Goal: Task Accomplishment & Management: Complete application form

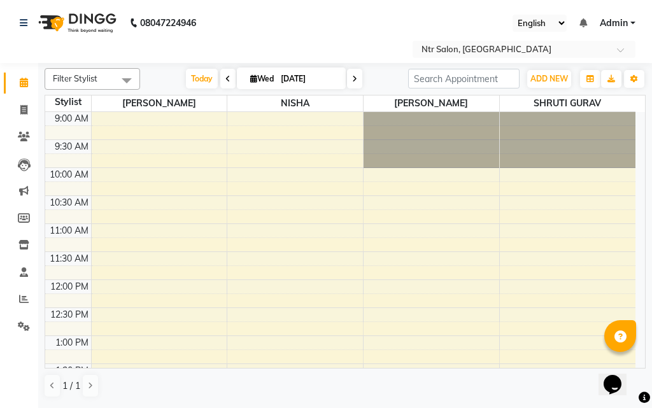
scroll to position [64, 0]
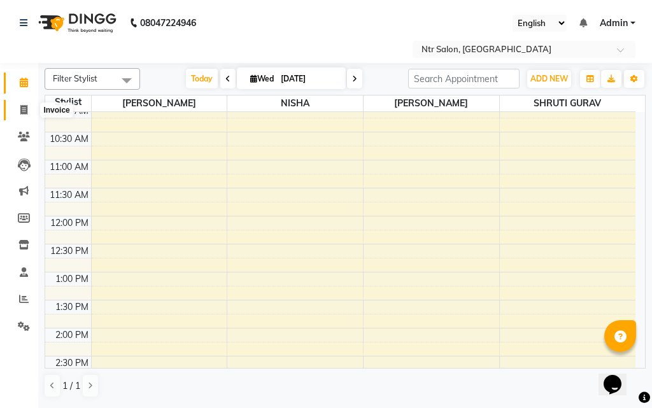
click at [26, 105] on icon at bounding box center [23, 110] width 7 height 10
select select "service"
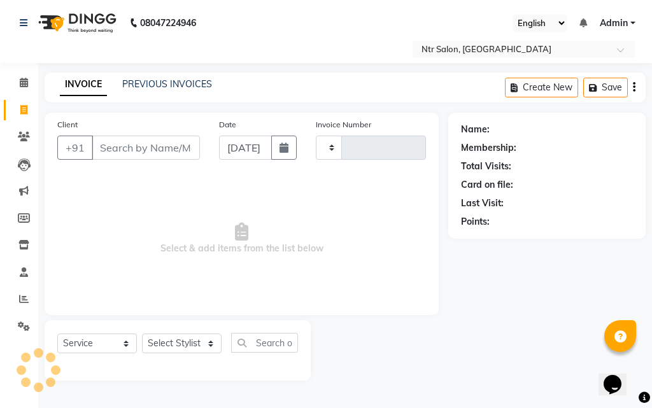
type input "0473"
select select "5173"
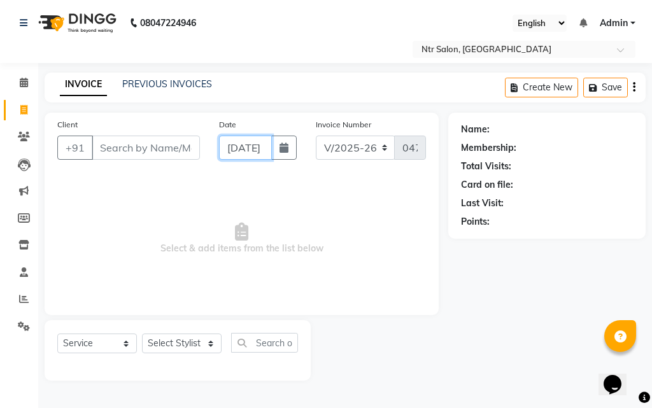
click at [268, 145] on input "[DATE]" at bounding box center [245, 148] width 53 height 24
select select "10"
select select "2025"
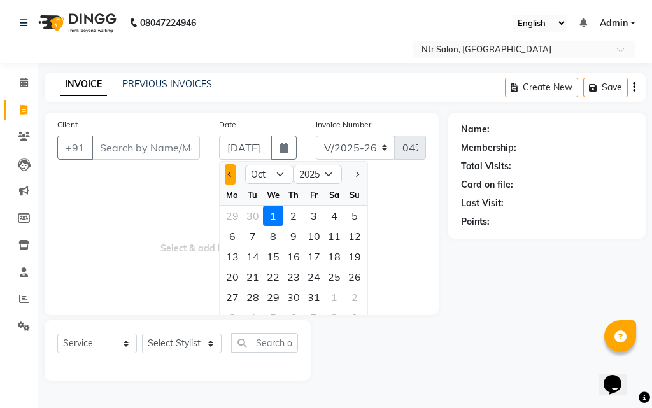
click at [228, 174] on span "Previous month" at bounding box center [230, 174] width 5 height 5
select select "9"
click at [256, 296] on div "30" at bounding box center [253, 297] width 20 height 20
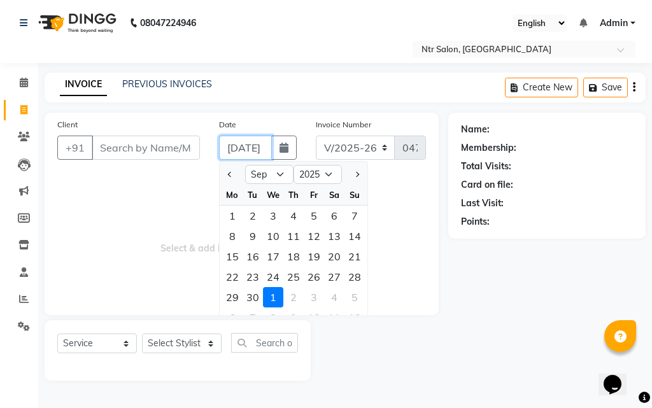
type input "[DATE]"
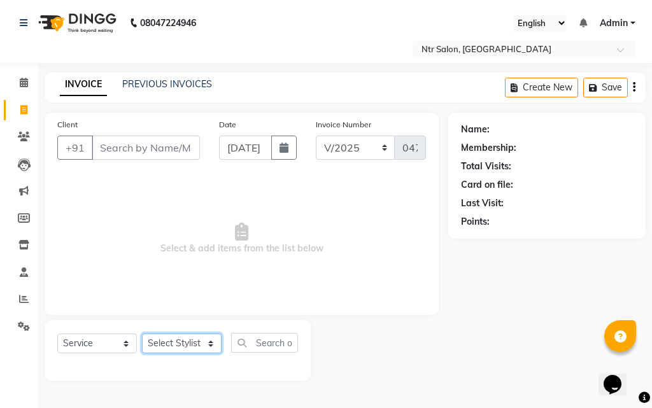
click at [160, 341] on select "Select Stylist [PERSON_NAME] NISHA [PERSON_NAME] SHRUTI GURAV" at bounding box center [182, 344] width 80 height 20
click at [142, 334] on select "Select Stylist [PERSON_NAME] NISHA [PERSON_NAME] SHRUTI GURAV" at bounding box center [182, 344] width 80 height 20
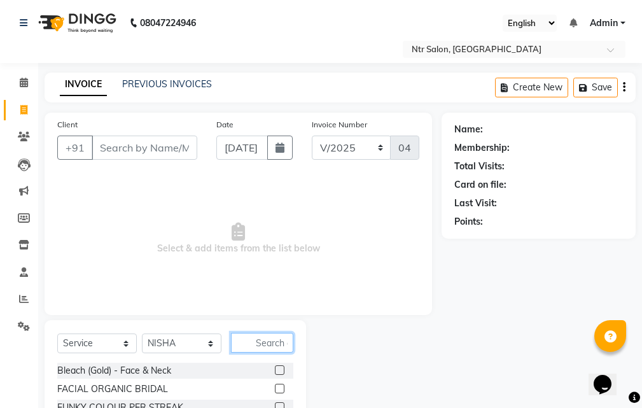
click at [276, 344] on input "text" at bounding box center [262, 343] width 62 height 20
click at [192, 339] on select "Select Stylist [PERSON_NAME] NISHA [PERSON_NAME] SHRUTI GURAV" at bounding box center [182, 344] width 80 height 20
select select "35511"
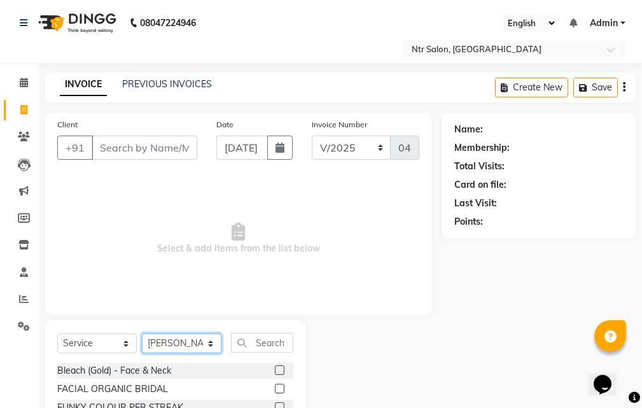
click at [142, 334] on select "Select Stylist [PERSON_NAME] NISHA [PERSON_NAME] SHRUTI GURAV" at bounding box center [182, 344] width 80 height 20
click at [276, 342] on input "text" at bounding box center [262, 343] width 62 height 20
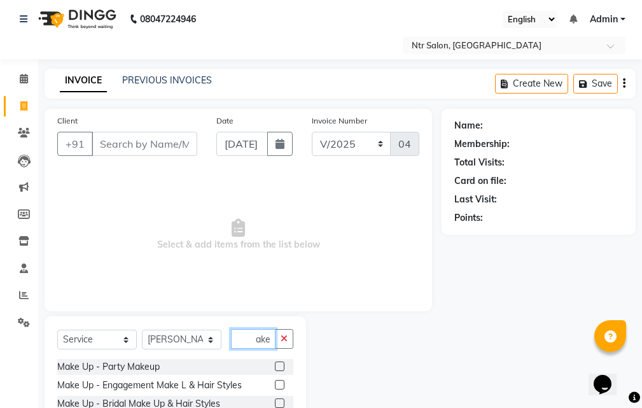
scroll to position [64, 0]
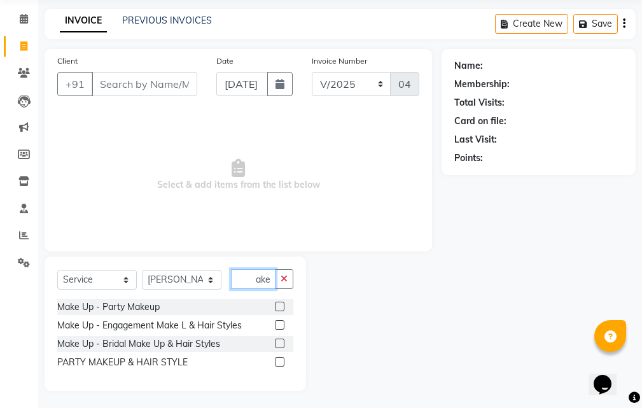
type input "make"
click at [281, 362] on label at bounding box center [280, 362] width 10 height 10
click at [281, 362] on input "checkbox" at bounding box center [279, 362] width 8 height 8
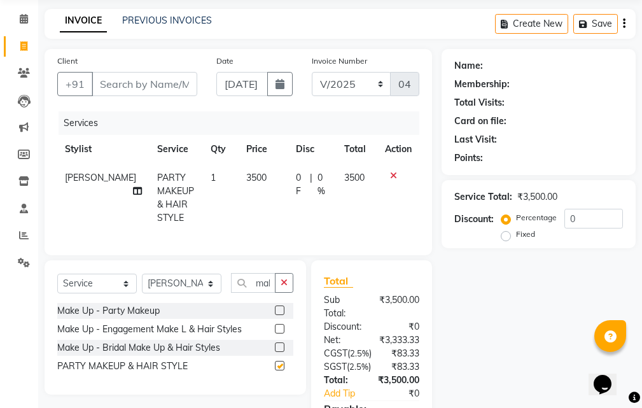
checkbox input "false"
click at [320, 172] on span "0 %" at bounding box center [323, 184] width 11 height 27
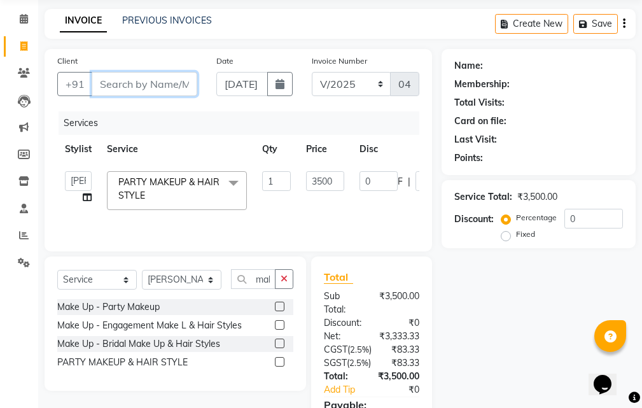
click at [126, 85] on input "Client" at bounding box center [145, 84] width 106 height 24
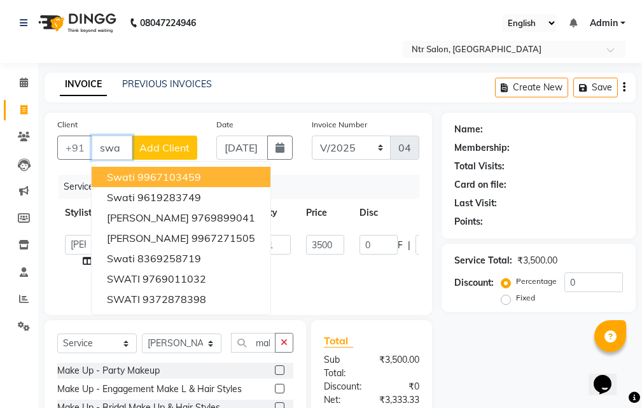
click at [153, 176] on ngb-highlight "9967103459" at bounding box center [170, 177] width 64 height 13
type input "9967103459"
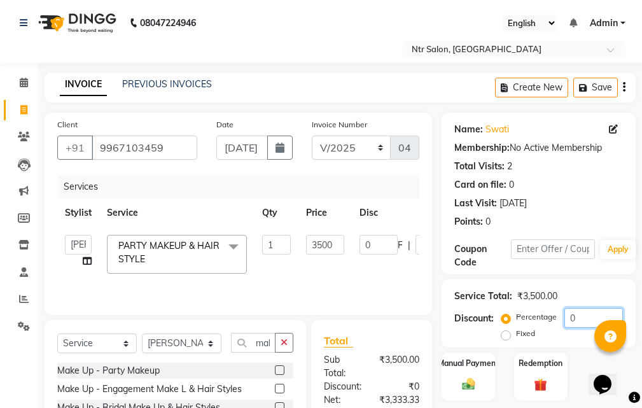
click at [587, 314] on input "0" at bounding box center [594, 318] width 59 height 20
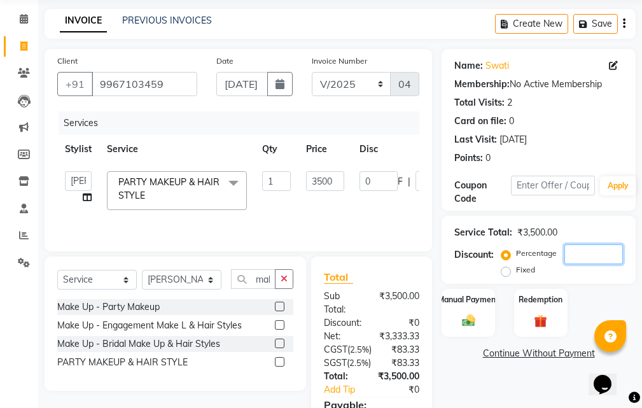
type input "3"
type input "105"
type input "3"
type input "30"
type input "1050"
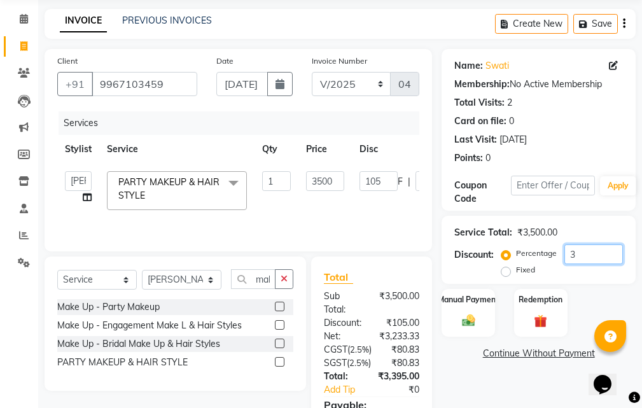
type input "30"
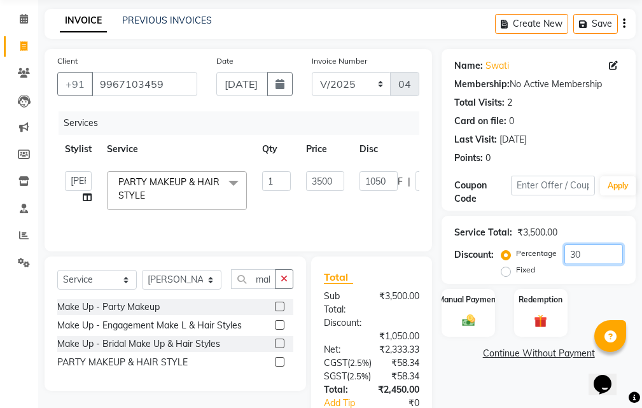
type input "30"
click at [357, 204] on td "1050 F | 30 %" at bounding box center [410, 191] width 117 height 54
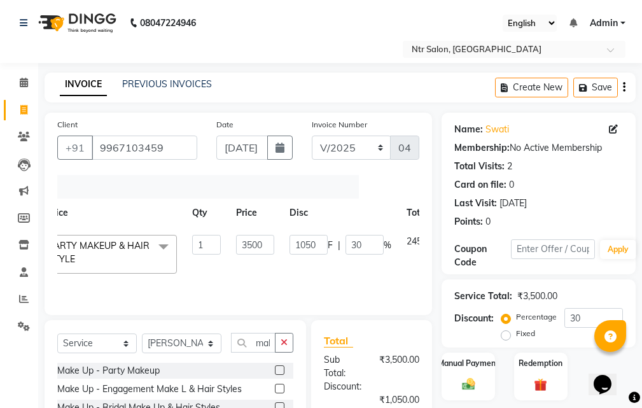
scroll to position [0, 129]
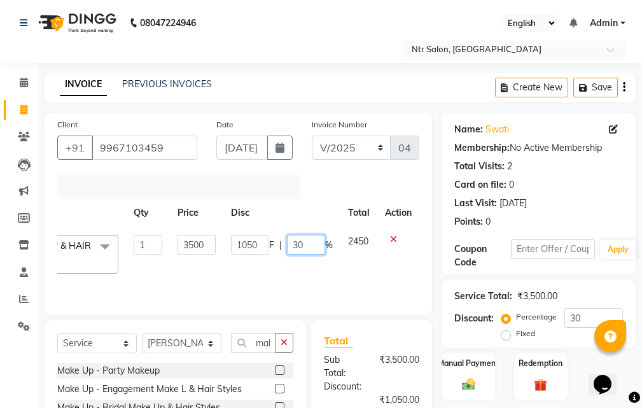
click at [318, 245] on input "30" at bounding box center [306, 245] width 38 height 20
type input "3"
type input "60"
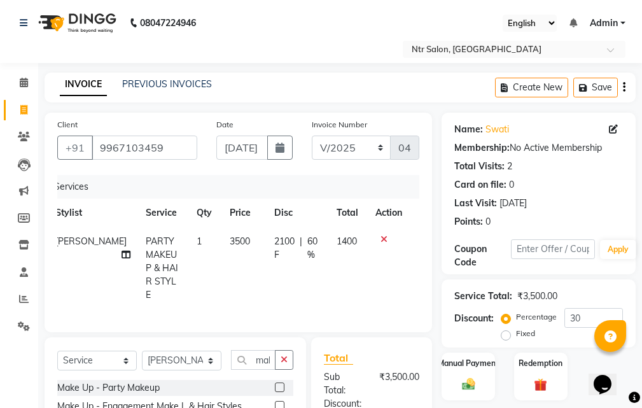
click at [335, 257] on tr "[PERSON_NAME] PARTY MAKEUP & HAIR STYLE 1 3500 2100 F | 60 % 1400" at bounding box center [229, 268] width 362 height 82
click at [308, 240] on span "60 %" at bounding box center [313, 248] width 13 height 27
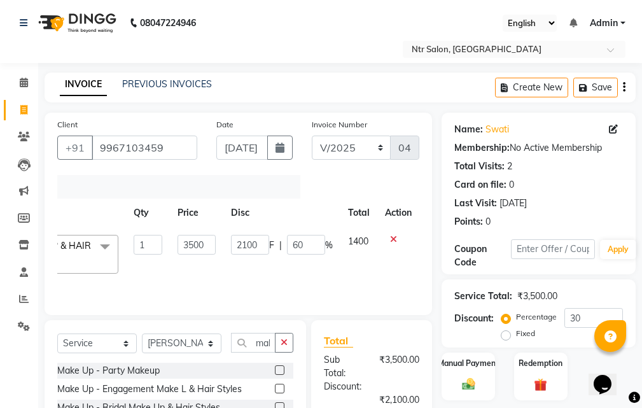
scroll to position [0, 122]
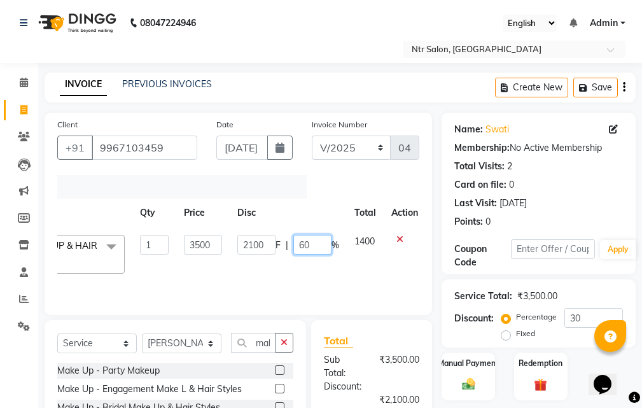
click at [315, 246] on input "60" at bounding box center [312, 245] width 38 height 20
type input "6"
type input "55"
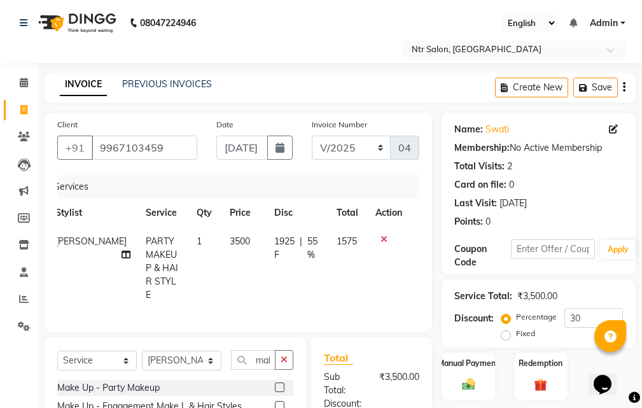
scroll to position [0, 10]
click at [365, 263] on td "1575" at bounding box center [348, 268] width 39 height 82
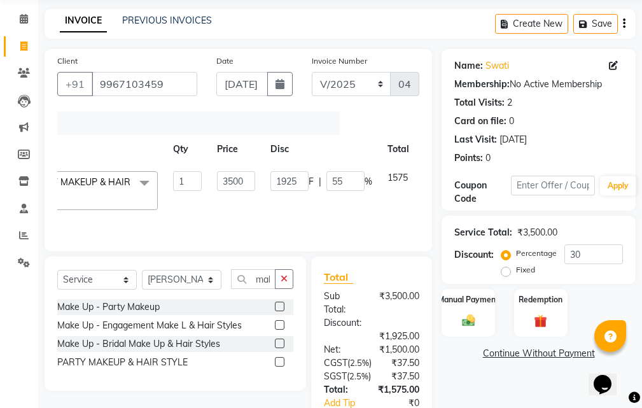
scroll to position [0, 106]
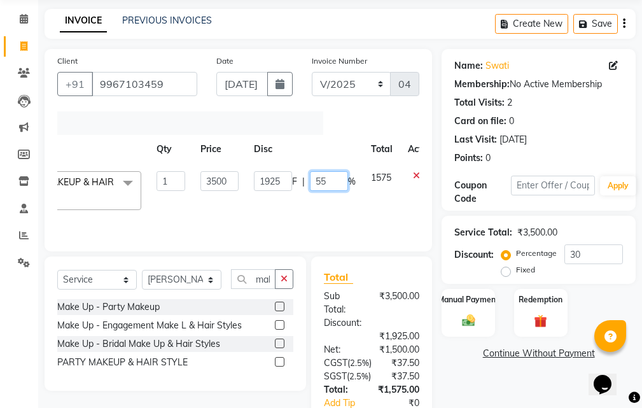
click at [330, 178] on input "55" at bounding box center [329, 181] width 38 height 20
type input "57"
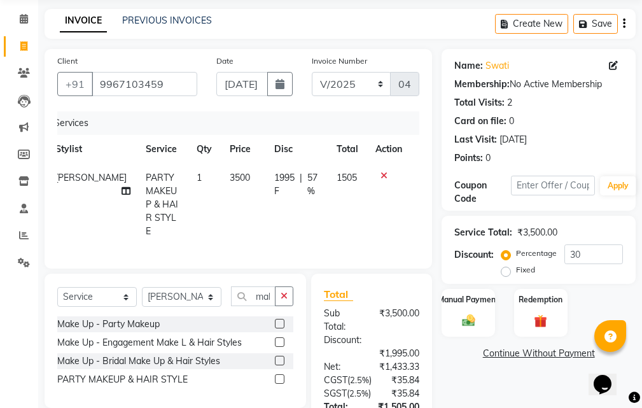
click at [407, 226] on div "Services Stylist Service Qty Price Disc Total Action [PERSON_NAME] PARTY MAKEUP…" at bounding box center [238, 183] width 362 height 145
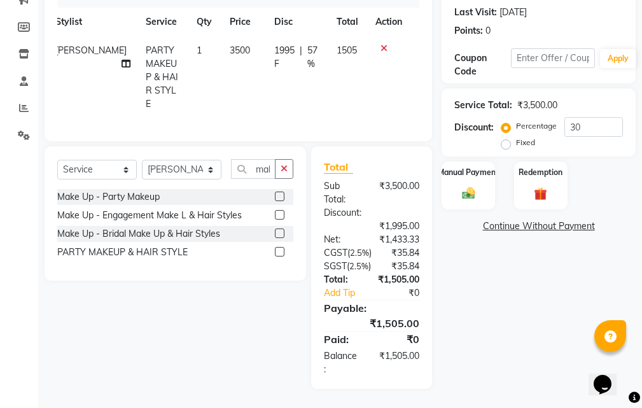
scroll to position [214, 0]
click at [467, 186] on img at bounding box center [469, 193] width 22 height 15
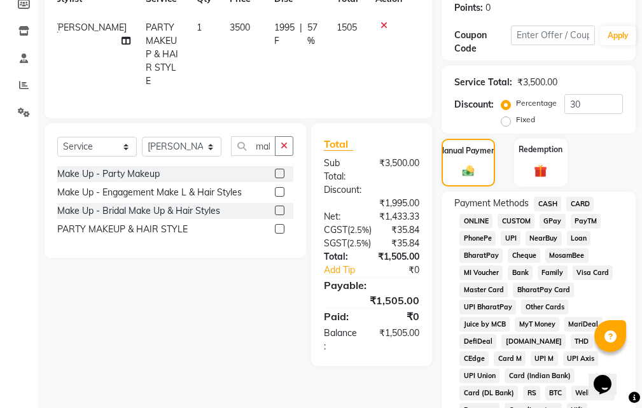
click at [552, 219] on span "GPay" at bounding box center [553, 221] width 26 height 15
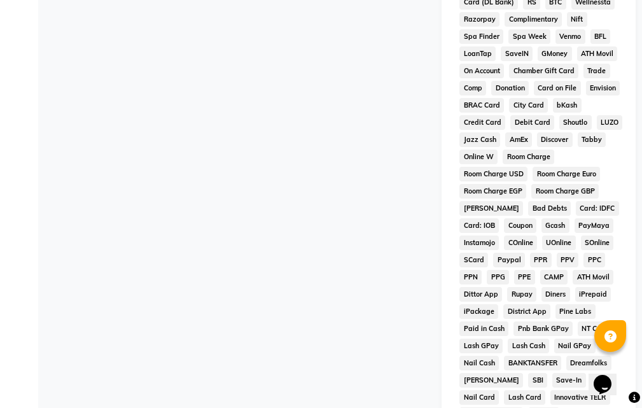
scroll to position [787, 0]
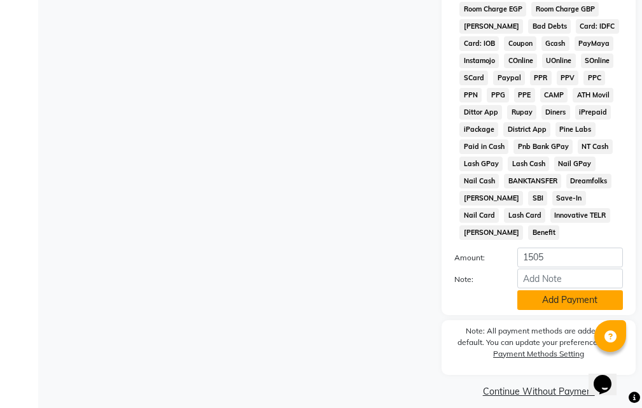
click at [533, 290] on button "Add Payment" at bounding box center [571, 300] width 106 height 20
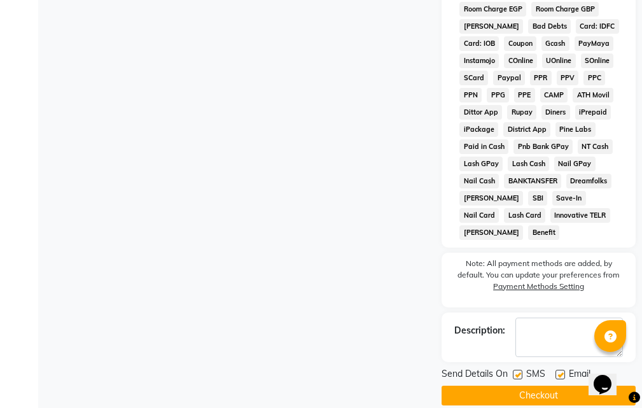
click at [512, 398] on button "Checkout" at bounding box center [539, 396] width 194 height 20
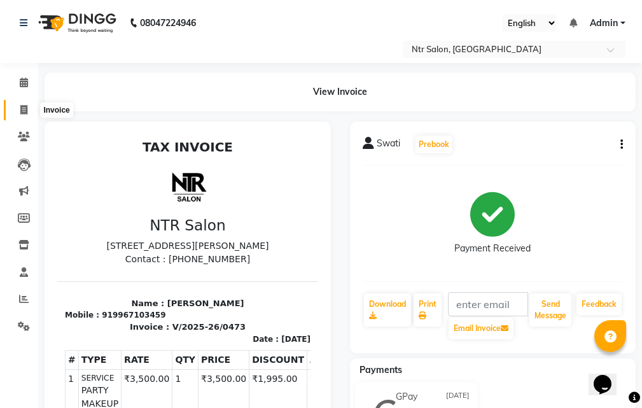
click at [22, 109] on icon at bounding box center [23, 110] width 7 height 10
select select "service"
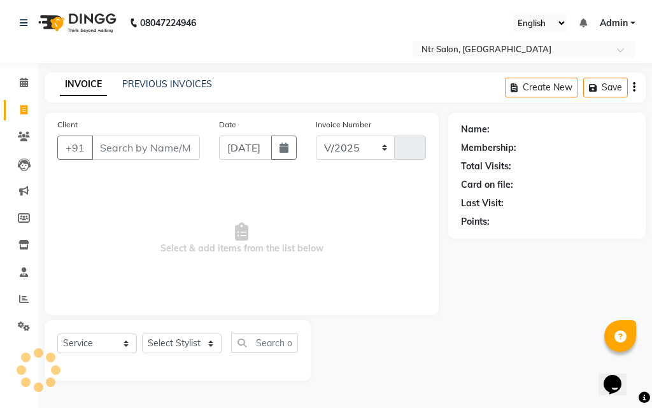
select select "5173"
type input "0474"
click at [101, 149] on input "Client" at bounding box center [146, 148] width 108 height 24
click at [106, 147] on input "Client" at bounding box center [146, 148] width 108 height 24
